Goal: Task Accomplishment & Management: Manage account settings

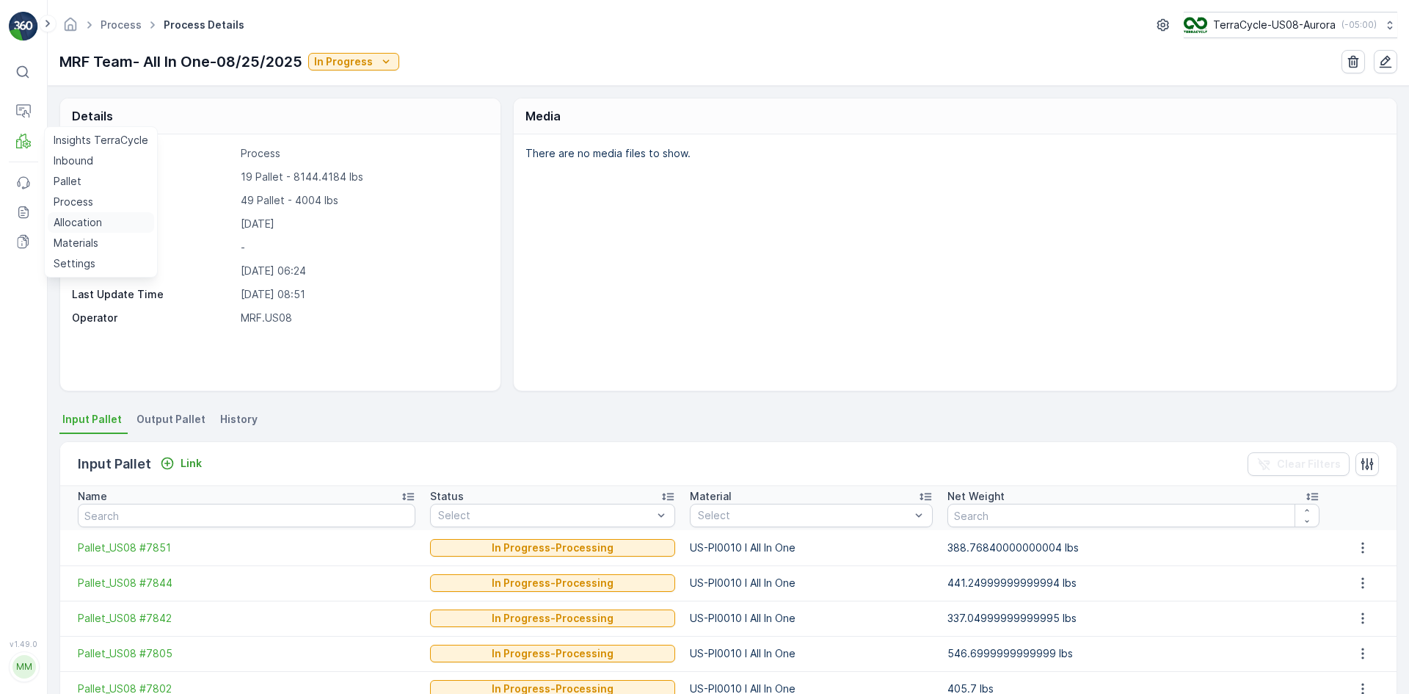
click at [79, 220] on p "Allocation" at bounding box center [78, 222] width 48 height 15
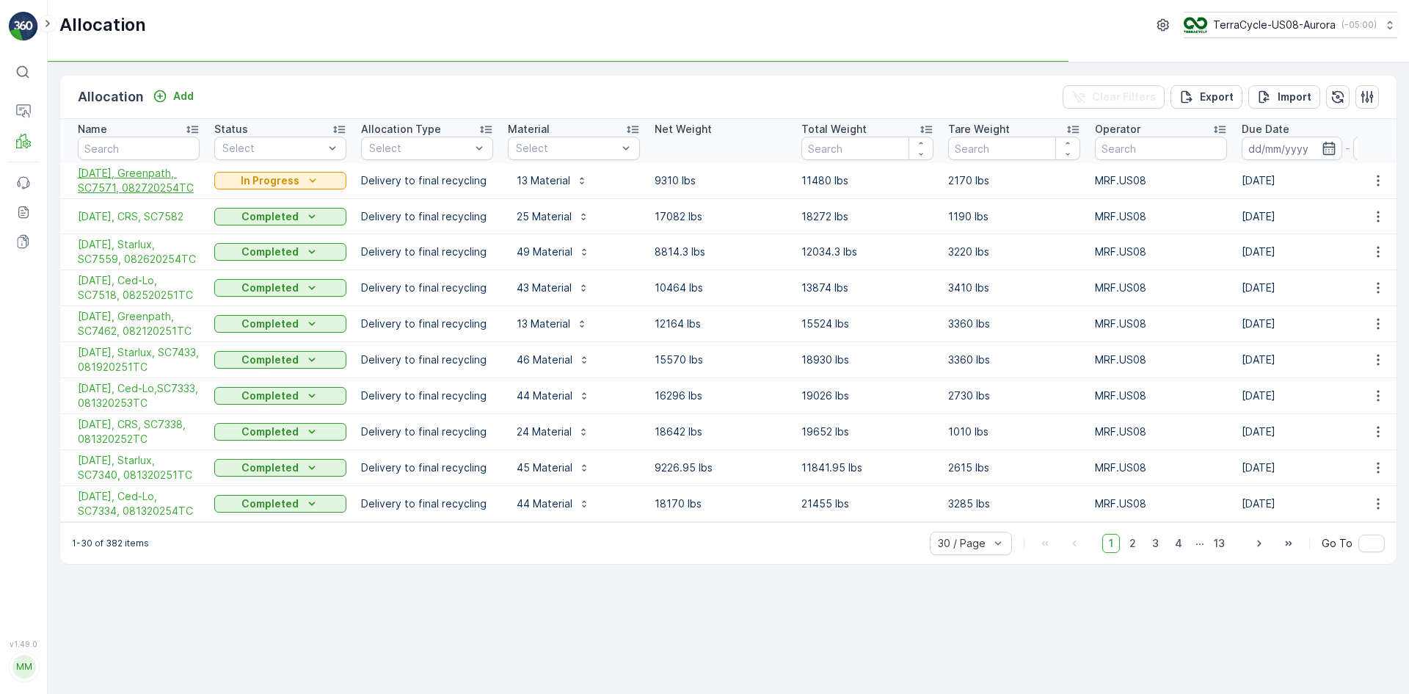
click at [137, 178] on span "[DATE], Greenpath, SC7571, 082720254TC" at bounding box center [139, 180] width 122 height 29
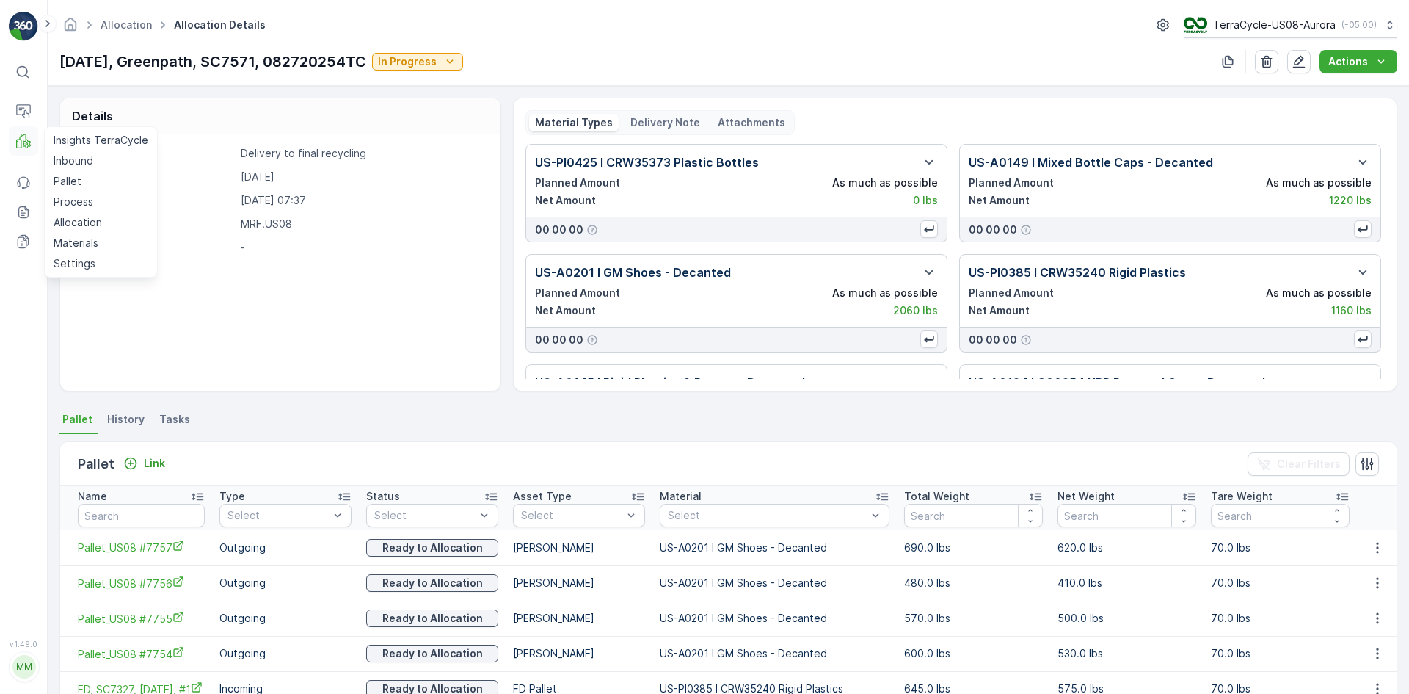
click at [19, 134] on icon at bounding box center [23, 141] width 15 height 15
click at [92, 224] on p "Allocation" at bounding box center [78, 222] width 48 height 15
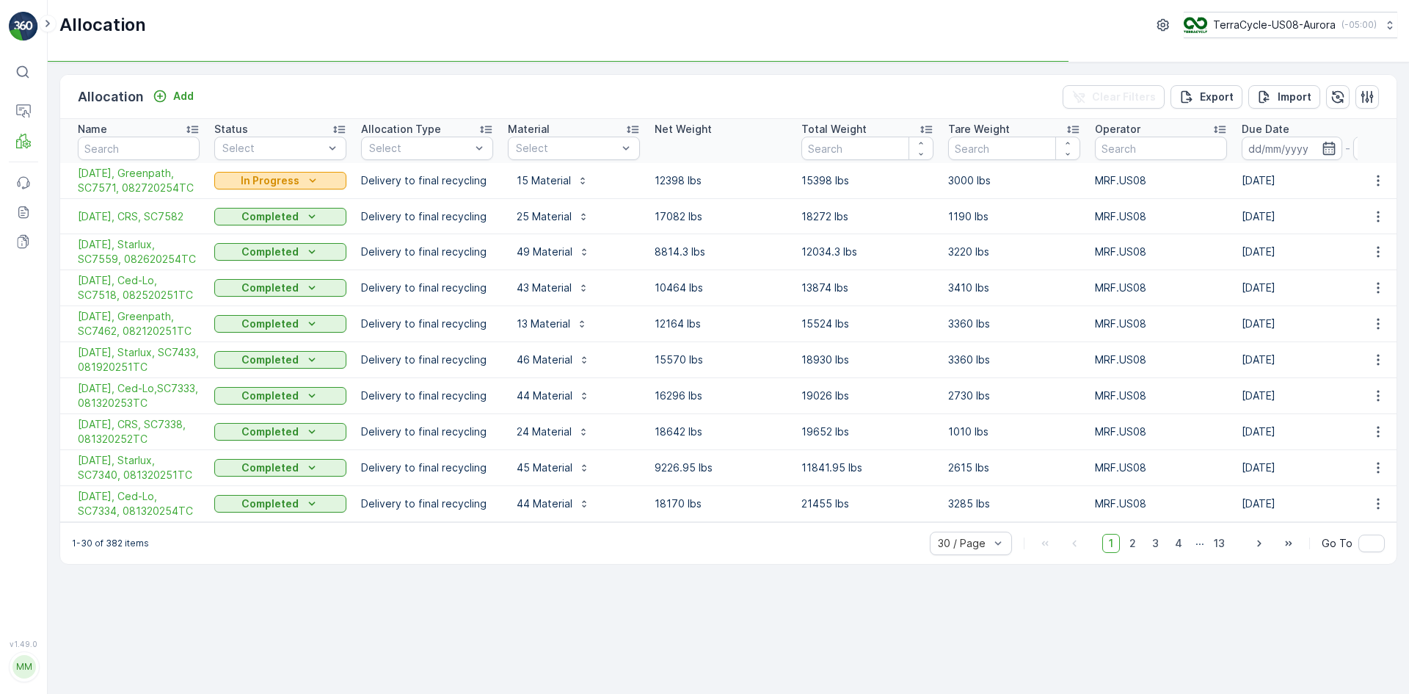
click at [239, 186] on div "In Progress" at bounding box center [280, 180] width 120 height 15
click at [247, 244] on span "Completed" at bounding box center [250, 243] width 55 height 15
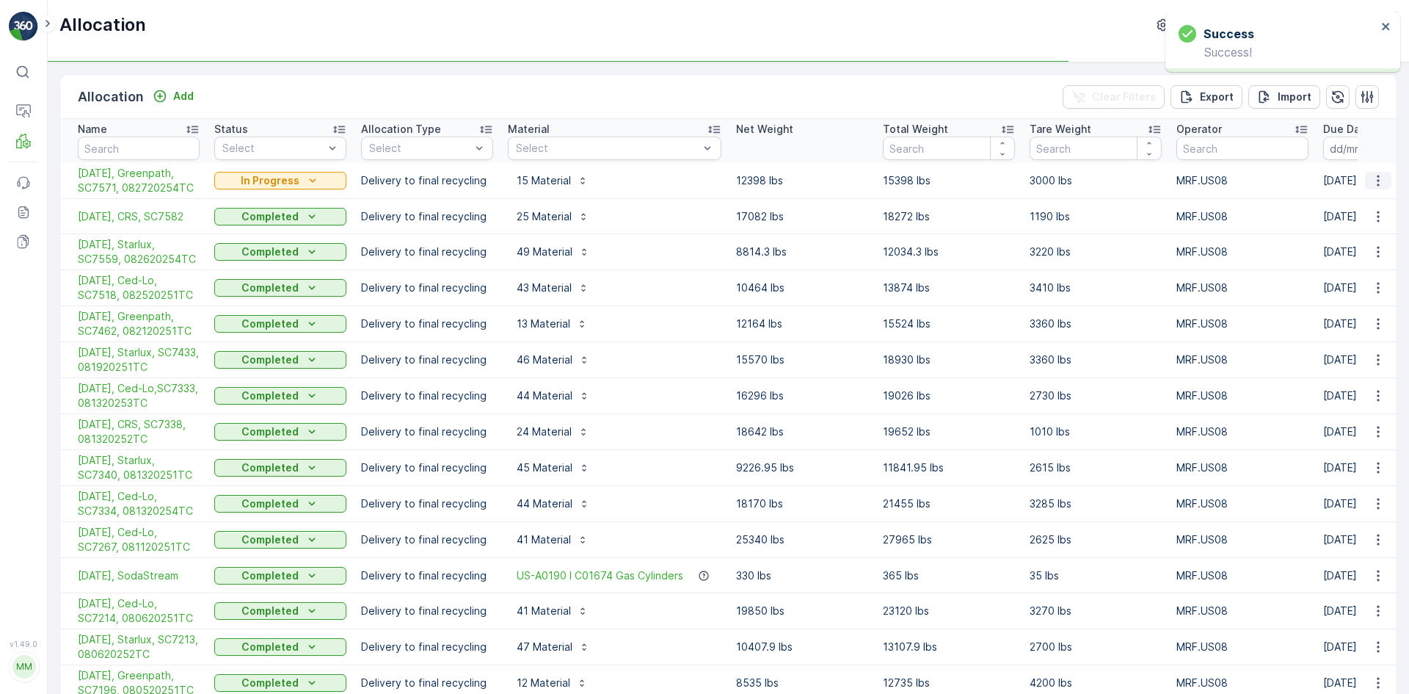
click at [1372, 180] on icon "button" at bounding box center [1378, 180] width 15 height 15
click at [1337, 260] on span "Create Delivery Note" at bounding box center [1352, 264] width 106 height 15
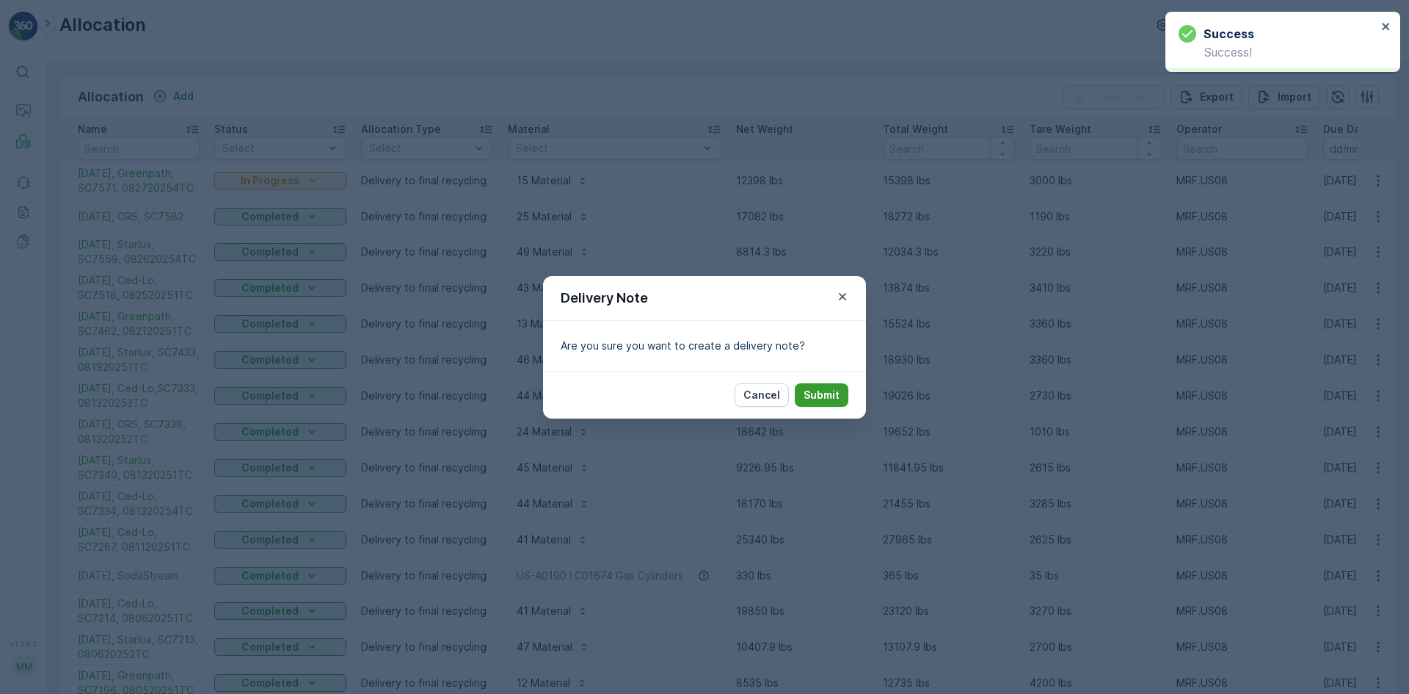
click at [826, 394] on p "Submit" at bounding box center [822, 395] width 36 height 15
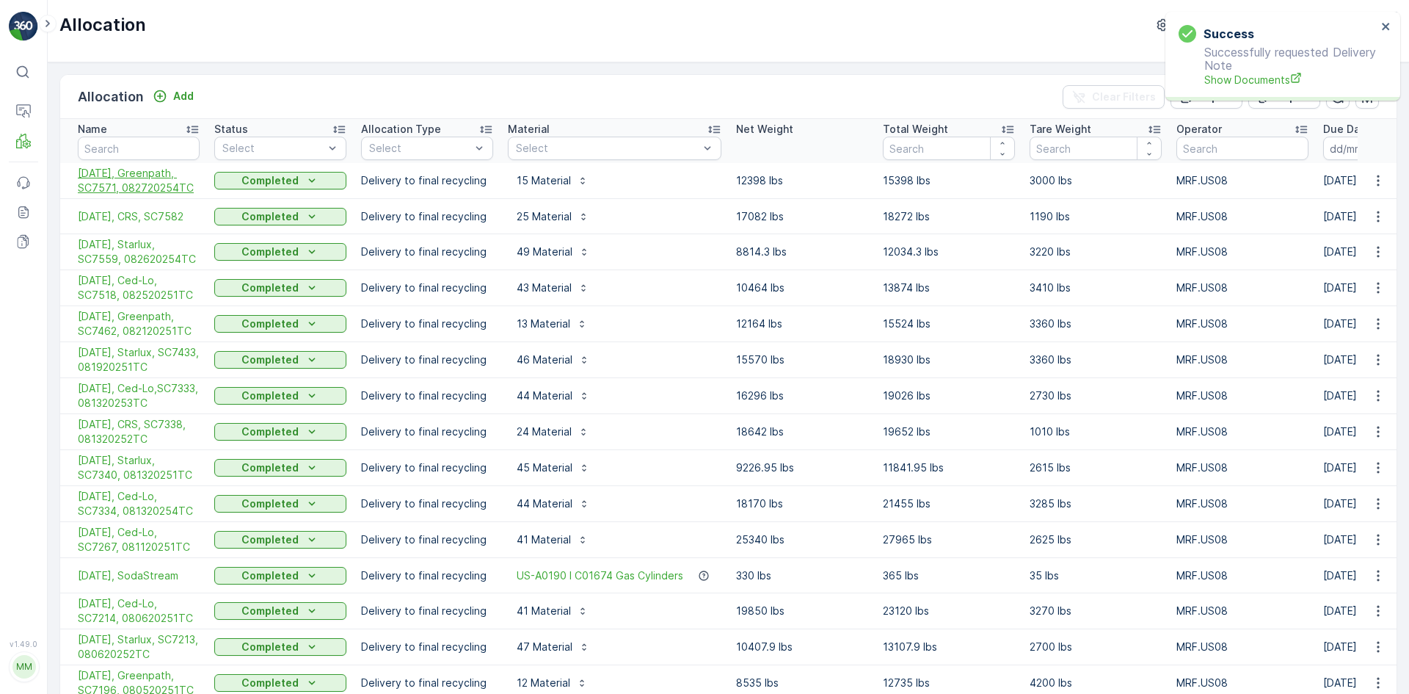
click at [120, 176] on span "[DATE], Greenpath, SC7571, 082720254TC" at bounding box center [139, 180] width 122 height 29
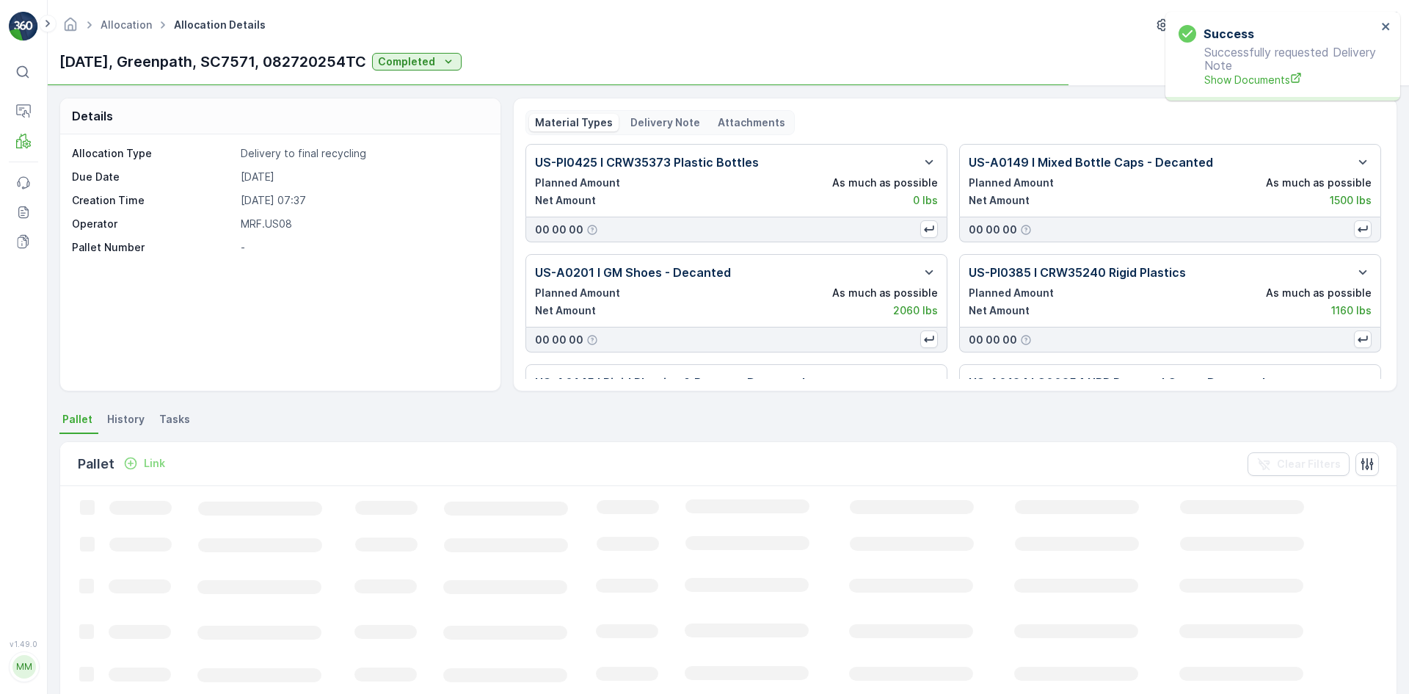
click at [650, 121] on p "Delivery Note" at bounding box center [666, 122] width 70 height 15
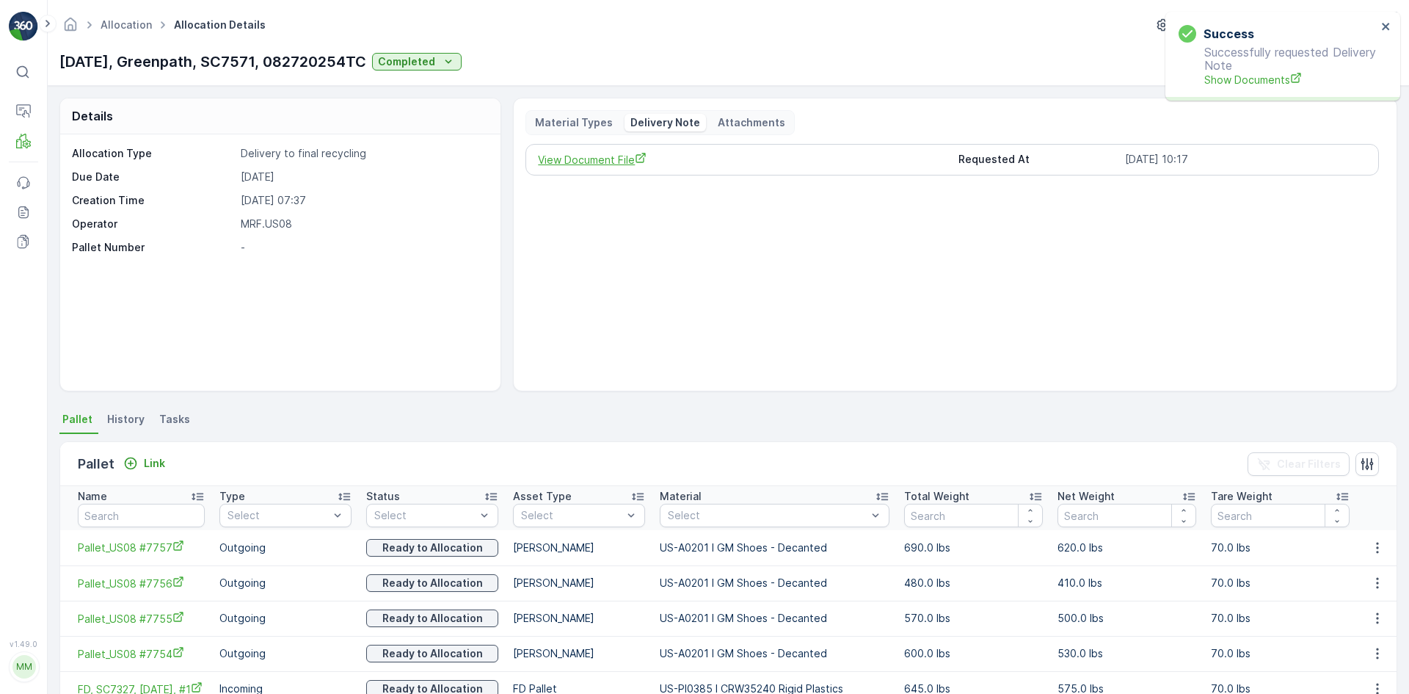
click at [615, 153] on span "View Document File" at bounding box center [742, 159] width 408 height 15
